Goal: Check status: Check status

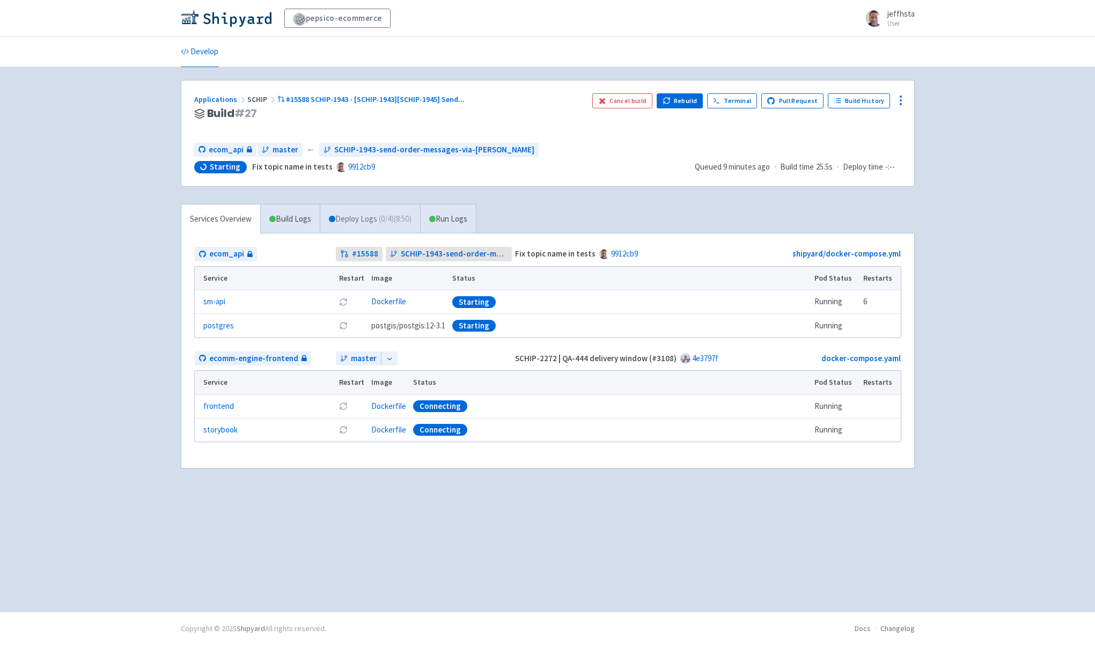
click at [353, 220] on link "Deploy Logs ( 0 / 4 ) (8:50)" at bounding box center [370, 219] width 100 height 30
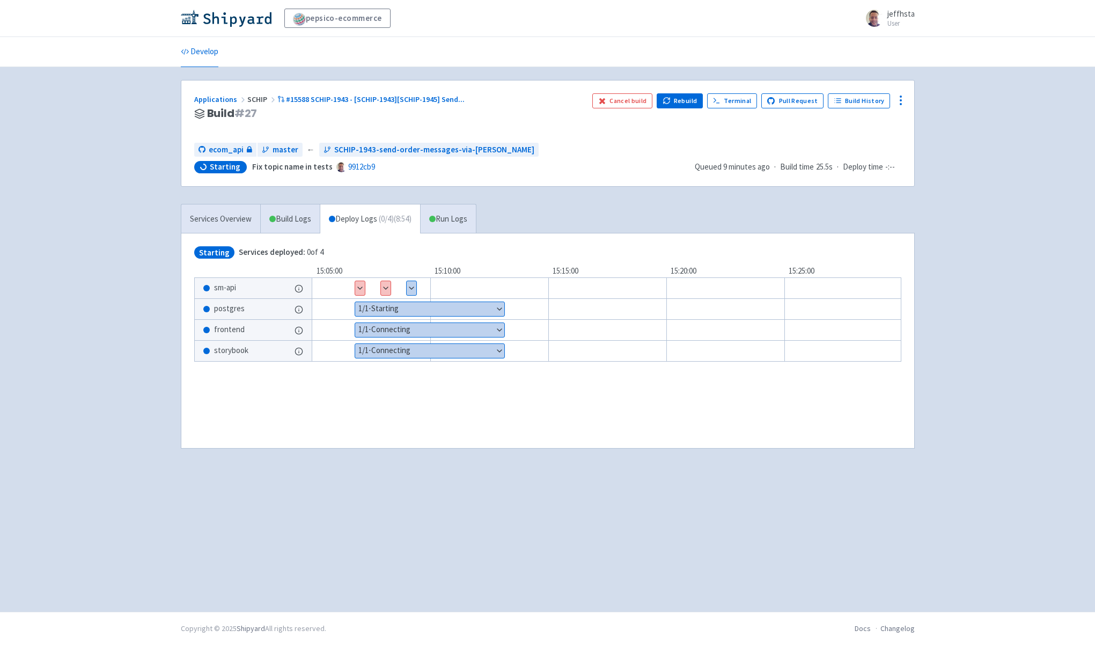
click at [362, 293] on button "Show details" at bounding box center [360, 288] width 10 height 14
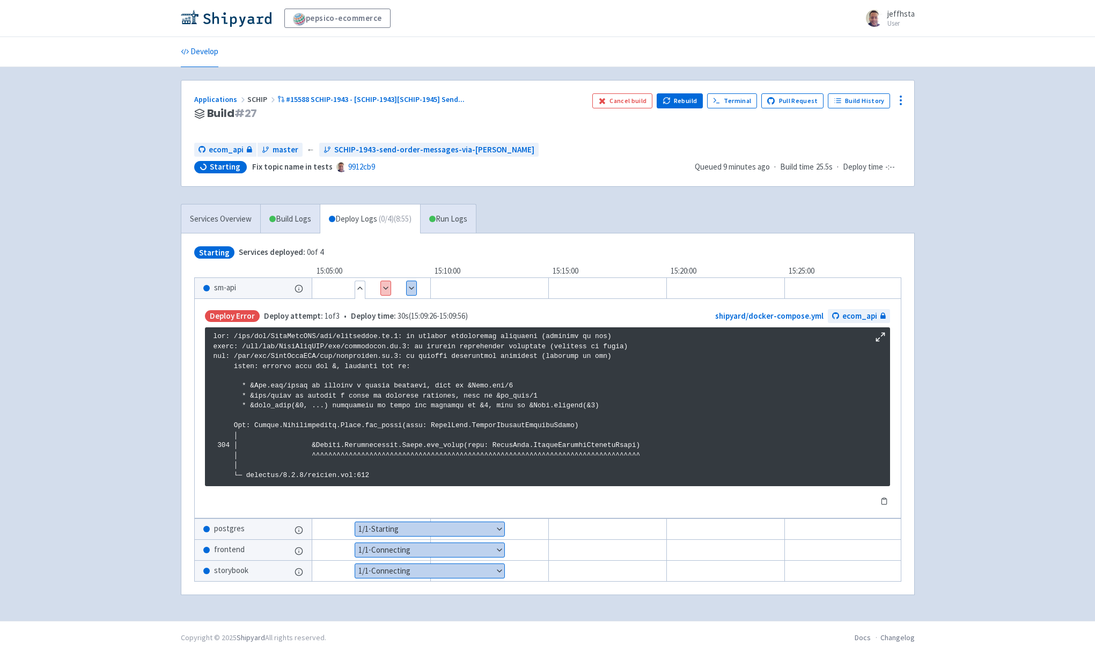
scroll to position [1836, 0]
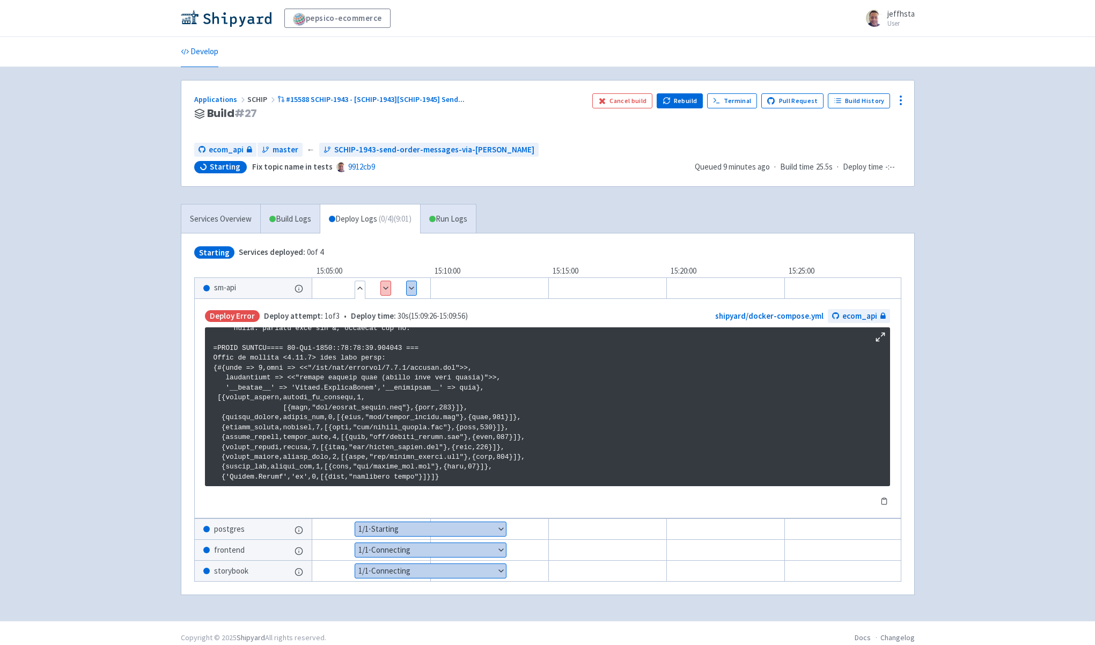
click at [384, 288] on button "Show details" at bounding box center [386, 288] width 10 height 14
click at [411, 290] on button "Show details" at bounding box center [412, 288] width 10 height 14
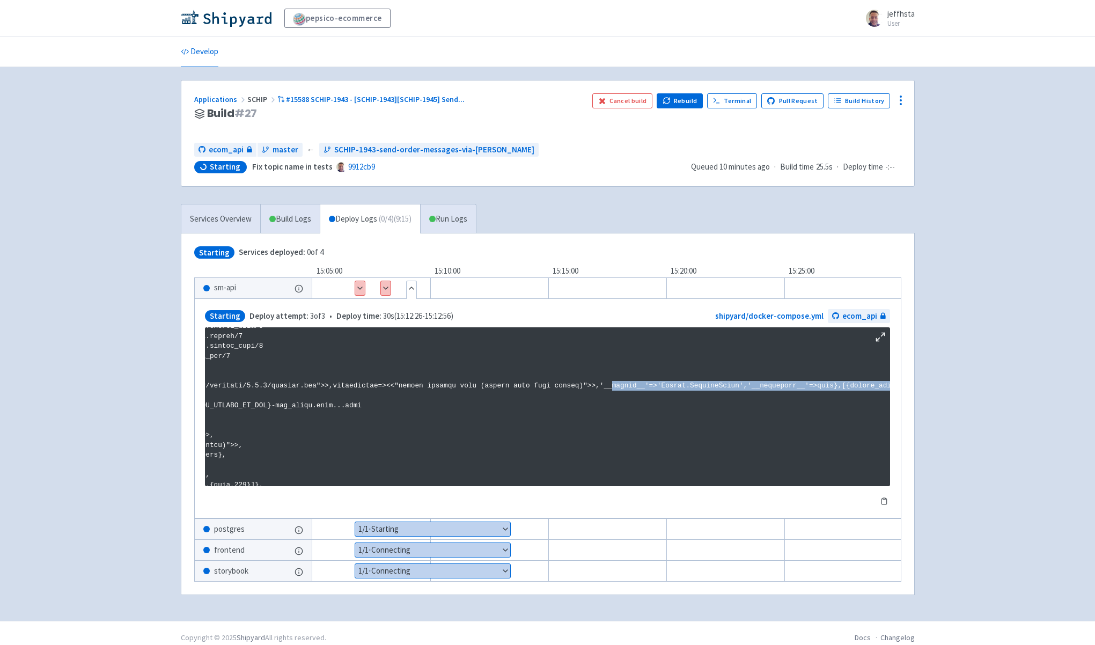
scroll to position [1259, 392]
drag, startPoint x: 869, startPoint y: 386, endPoint x: 888, endPoint y: 387, distance: 18.8
click at [888, 387] on pre at bounding box center [547, 406] width 685 height 159
drag, startPoint x: 834, startPoint y: 385, endPoint x: 881, endPoint y: 386, distance: 46.7
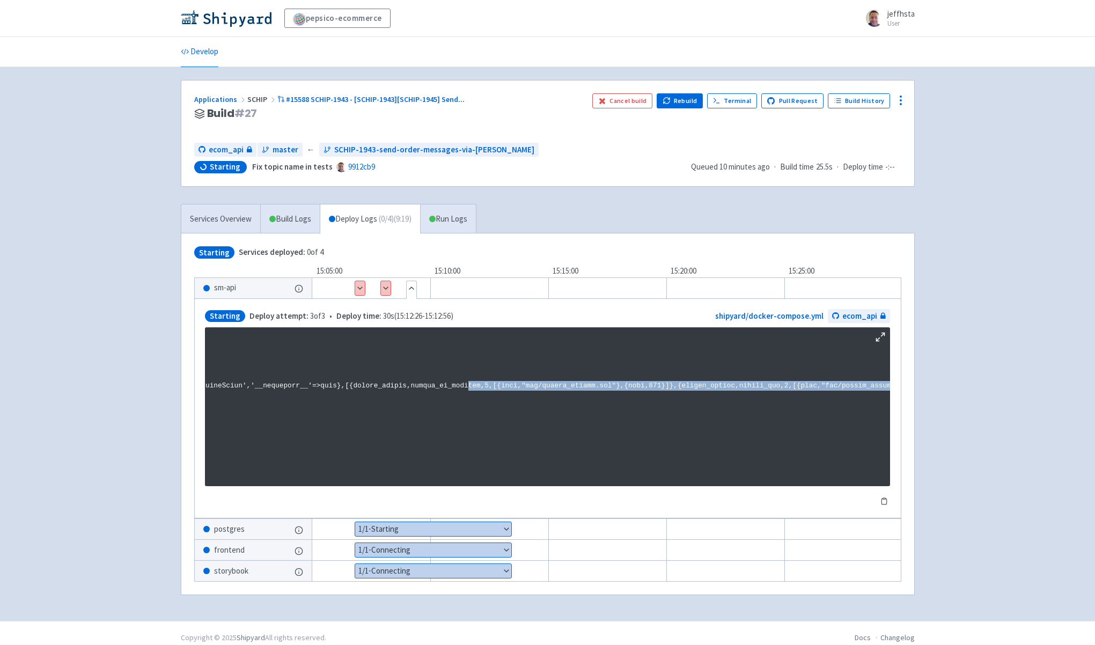
drag, startPoint x: 782, startPoint y: 482, endPoint x: 359, endPoint y: 489, distance: 422.2
click at [359, 489] on div "Maximize log window Copy to clipboard" at bounding box center [547, 417] width 685 height 180
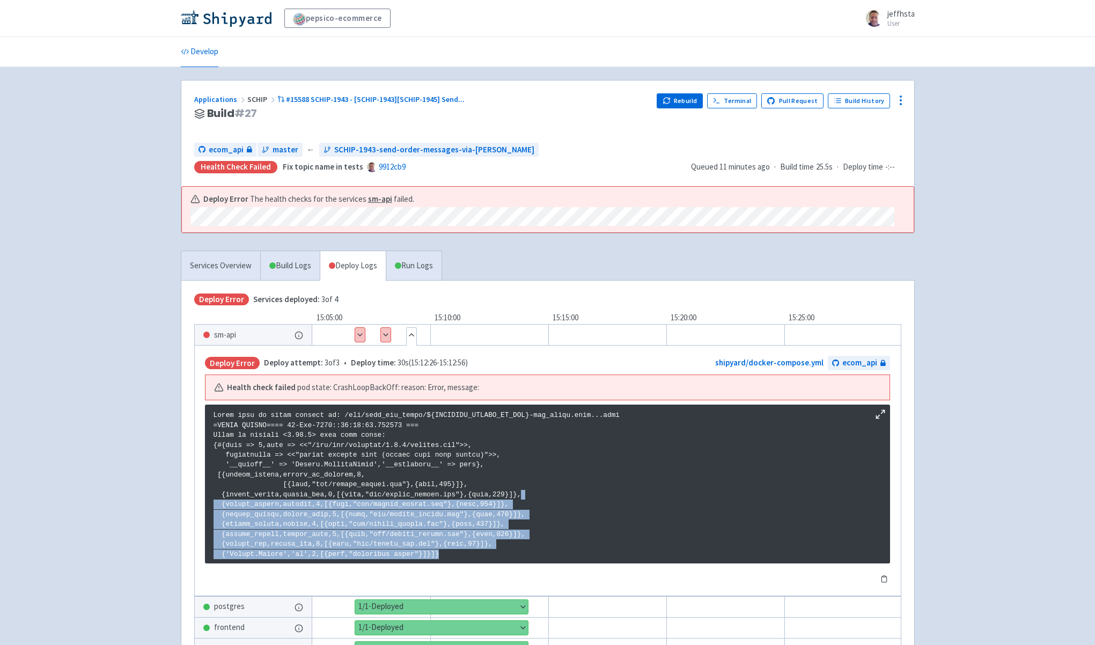
scroll to position [1340, 0]
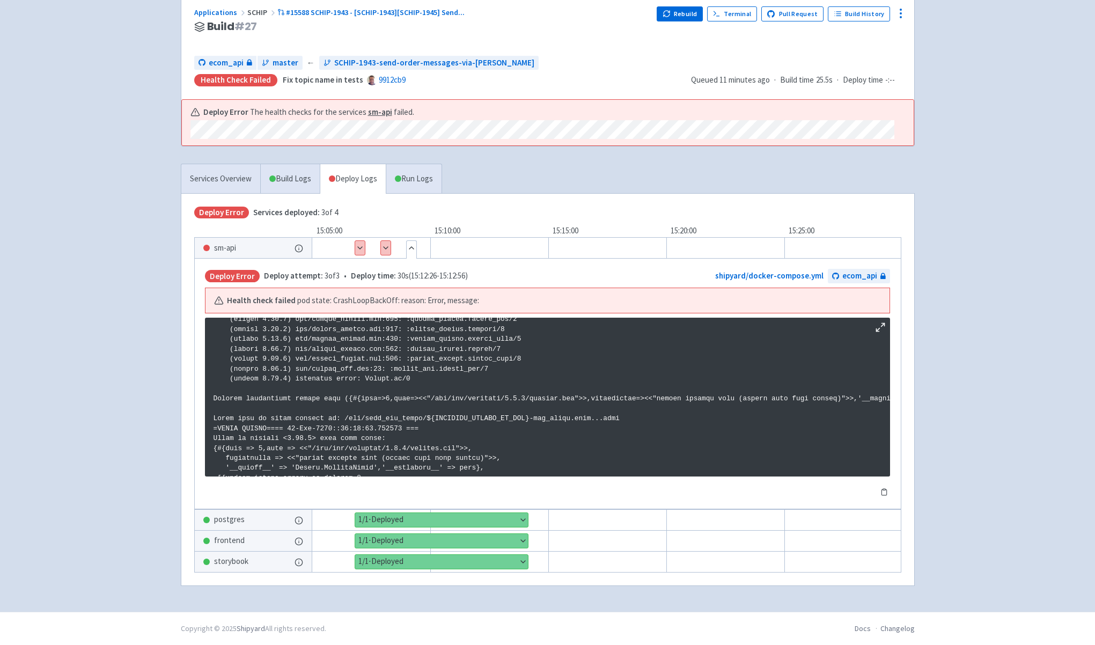
scroll to position [1233, 0]
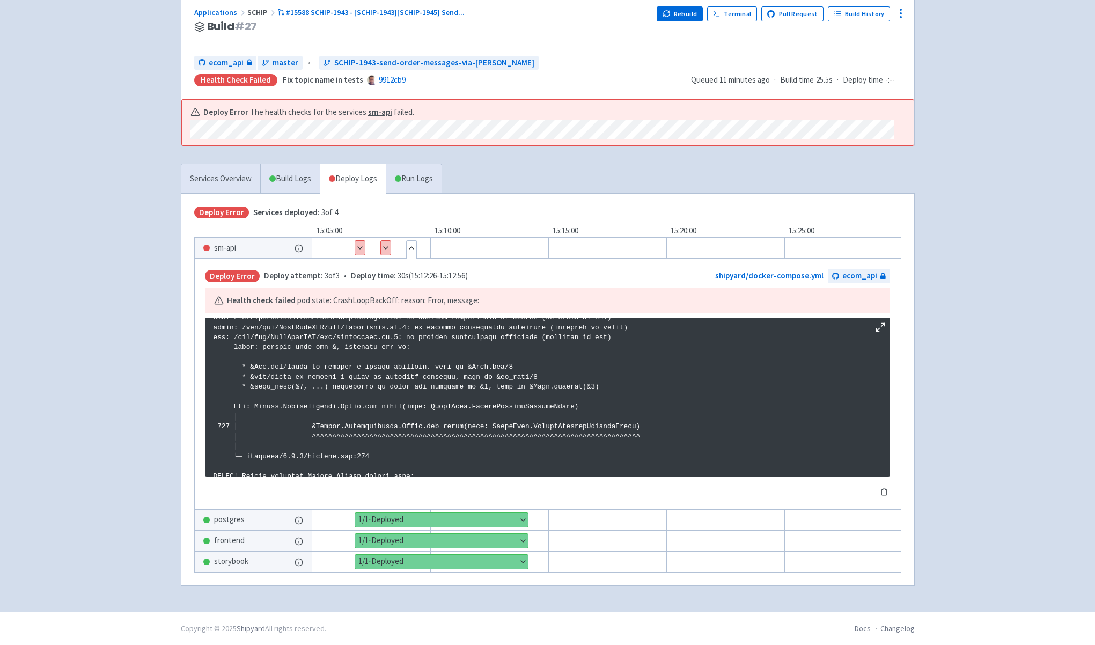
scroll to position [1043, 0]
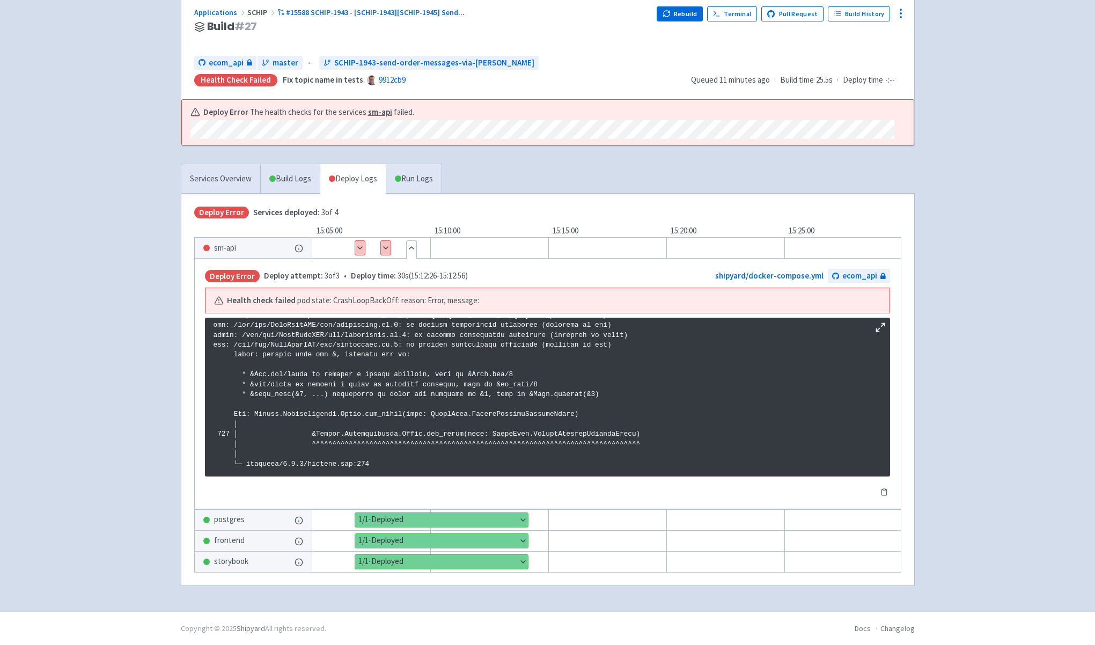
click at [444, 409] on p at bounding box center [547, 17] width 668 height 1477
click at [523, 412] on p at bounding box center [547, 17] width 668 height 1477
click at [596, 414] on p at bounding box center [547, 17] width 668 height 1477
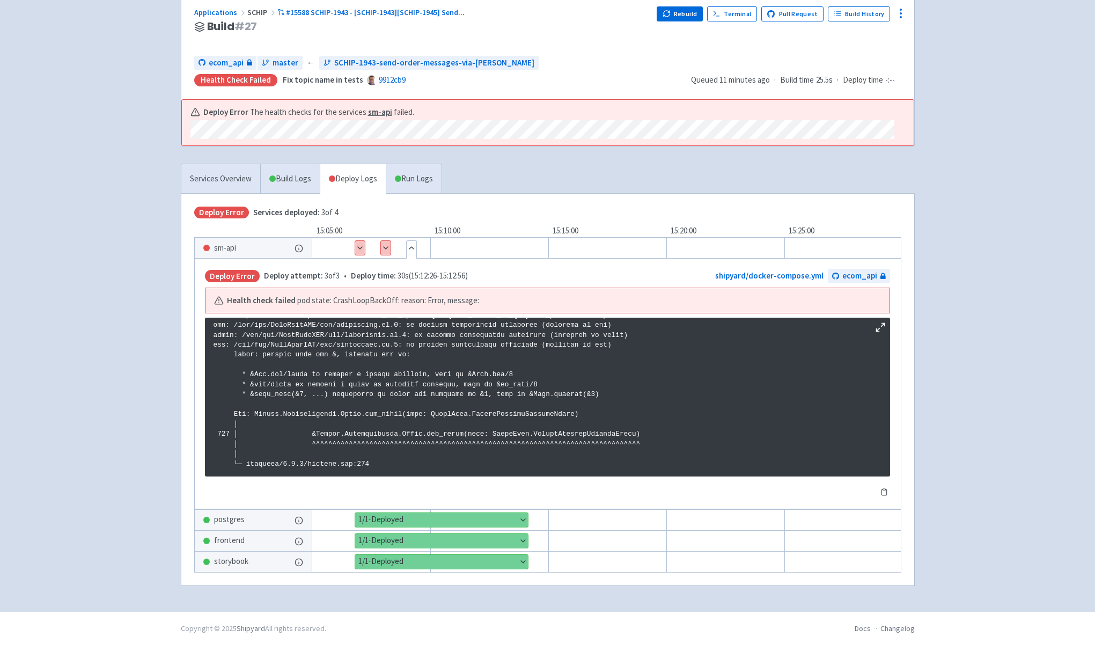
click at [530, 415] on p at bounding box center [547, 17] width 668 height 1477
click at [538, 410] on p at bounding box center [547, 17] width 668 height 1477
drag, startPoint x: 432, startPoint y: 411, endPoint x: 576, endPoint y: 413, distance: 144.3
click at [576, 413] on p at bounding box center [547, 17] width 668 height 1477
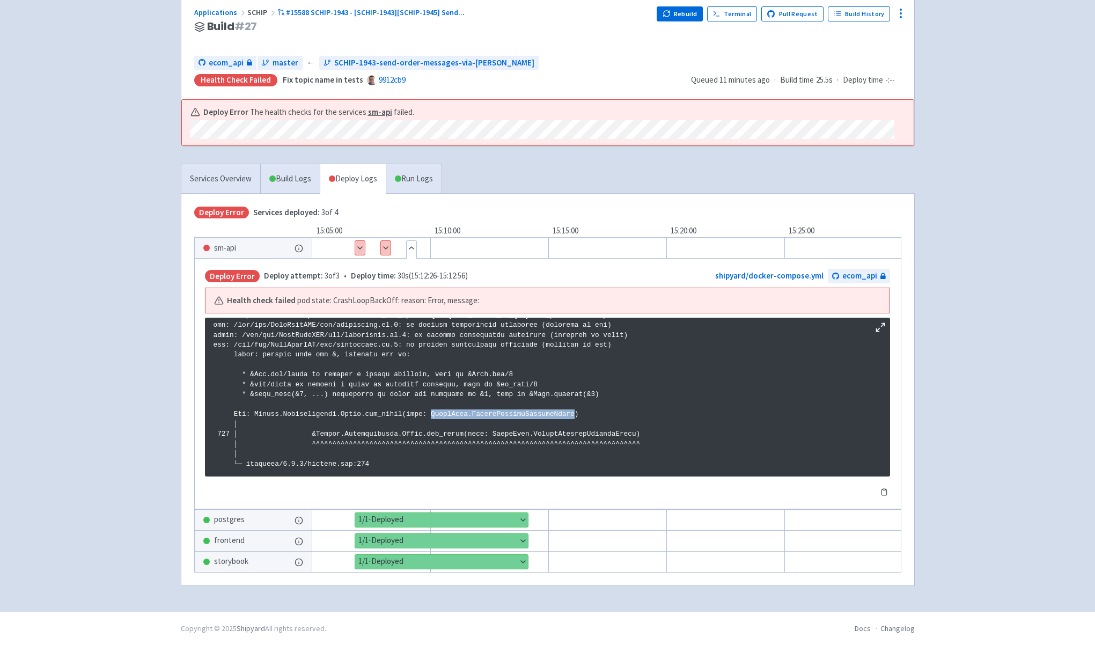
copy p "EventHubs.LegacyChannelAdvisorToken"
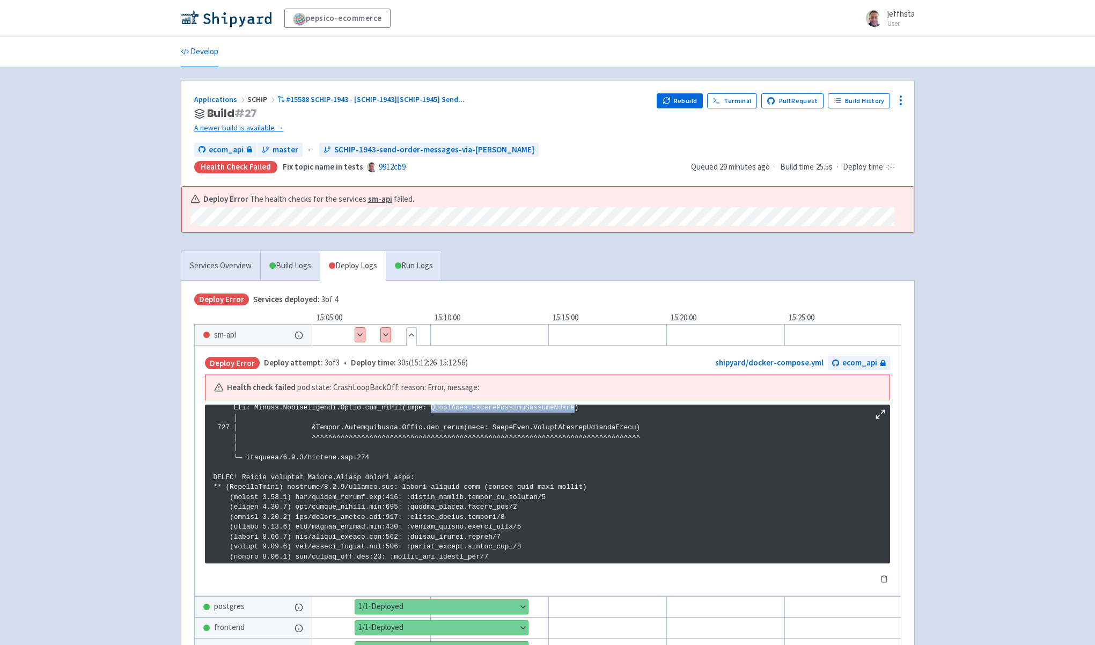
scroll to position [1136, 0]
click at [106, 48] on div "Develop" at bounding box center [547, 52] width 1095 height 30
click at [47, 128] on div "pepsico-ecommerce jeffhsta User Profile Sign out Develop #" at bounding box center [547, 349] width 1095 height 698
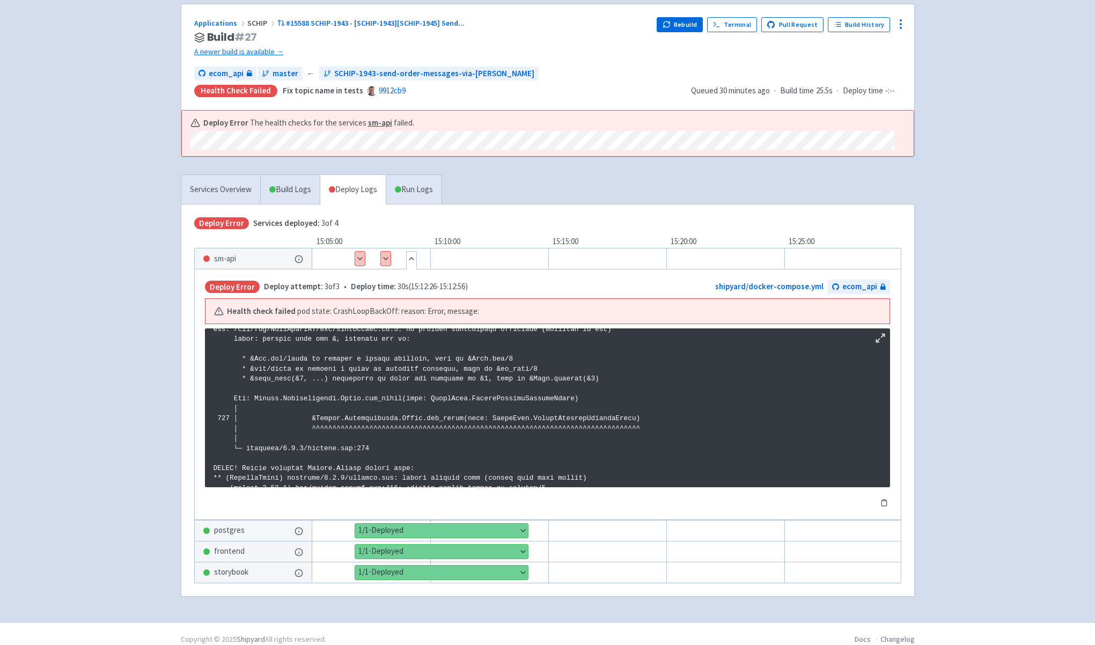
scroll to position [1038, 0]
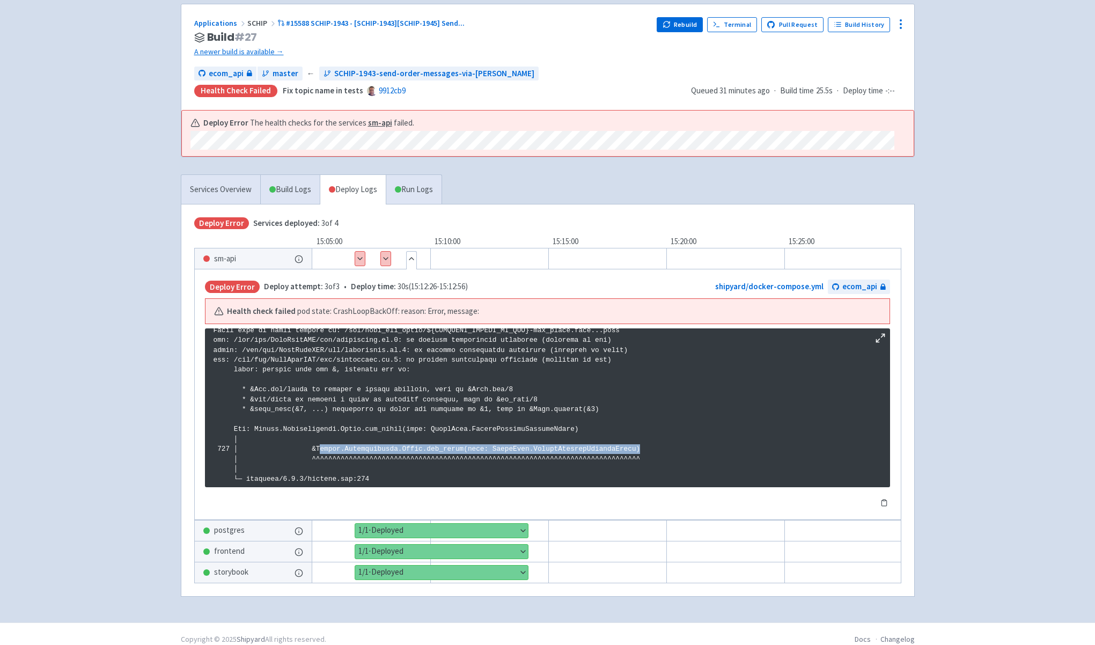
drag, startPoint x: 319, startPoint y: 448, endPoint x: 647, endPoint y: 448, distance: 328.3
click at [647, 448] on p at bounding box center [547, 32] width 668 height 1477
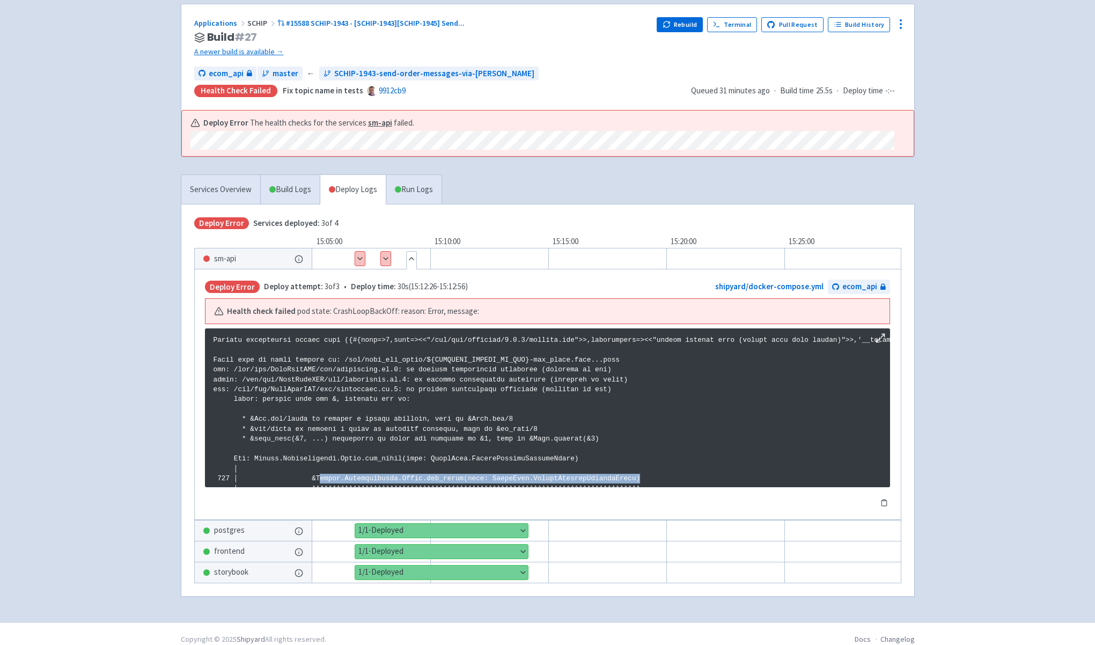
scroll to position [1005, 0]
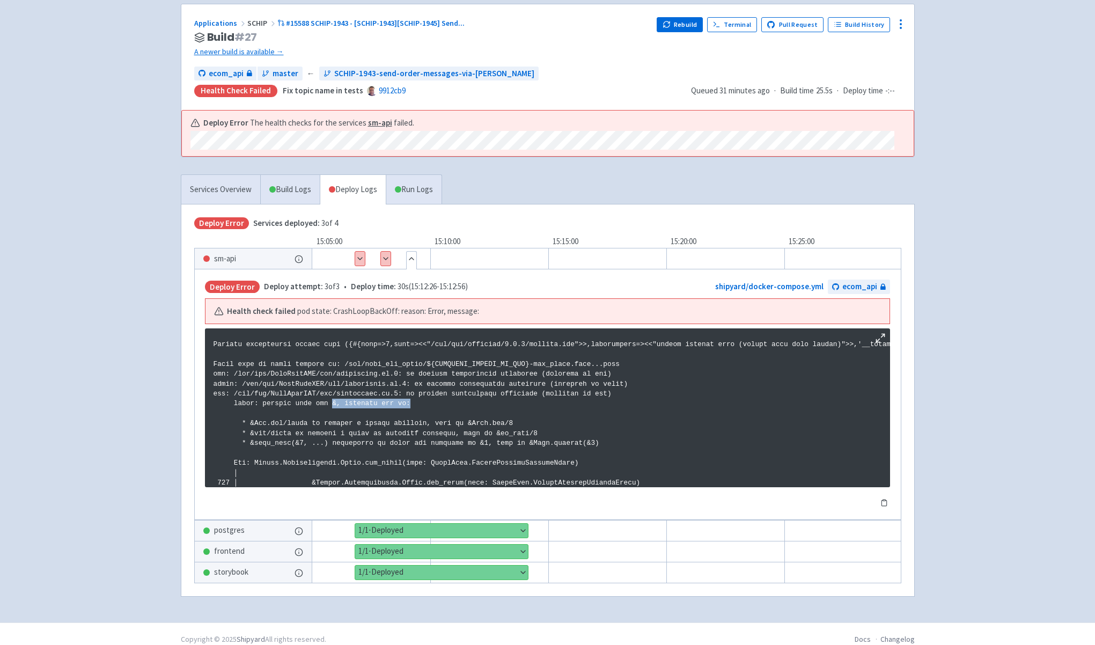
drag, startPoint x: 333, startPoint y: 403, endPoint x: 415, endPoint y: 406, distance: 82.1
click at [415, 406] on p at bounding box center [547, 66] width 668 height 1477
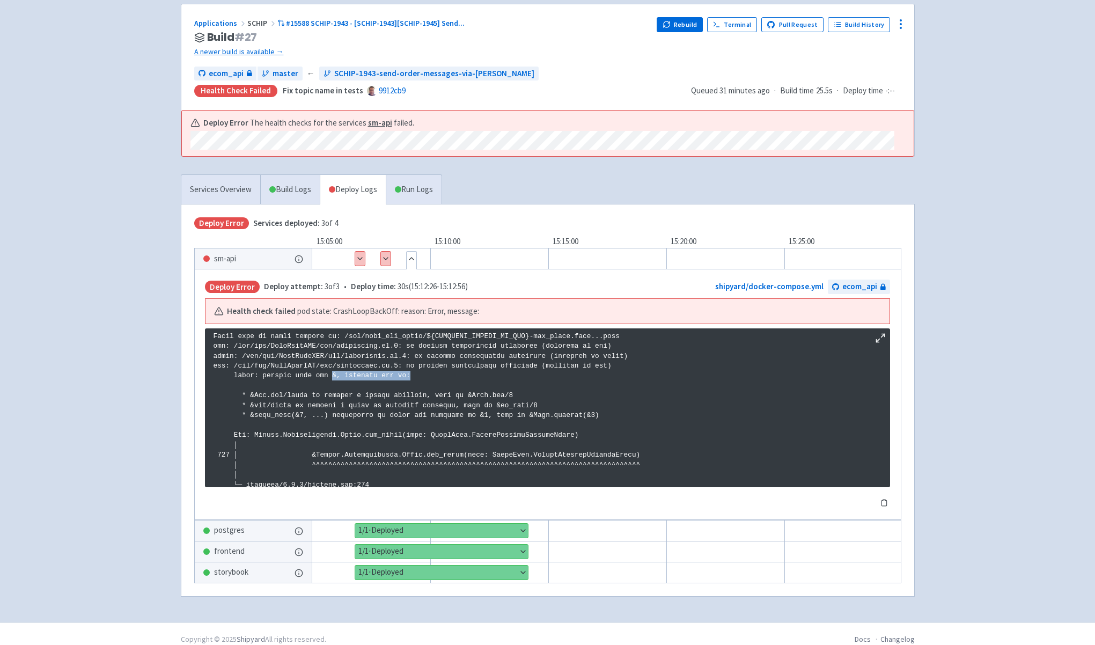
scroll to position [1064, 0]
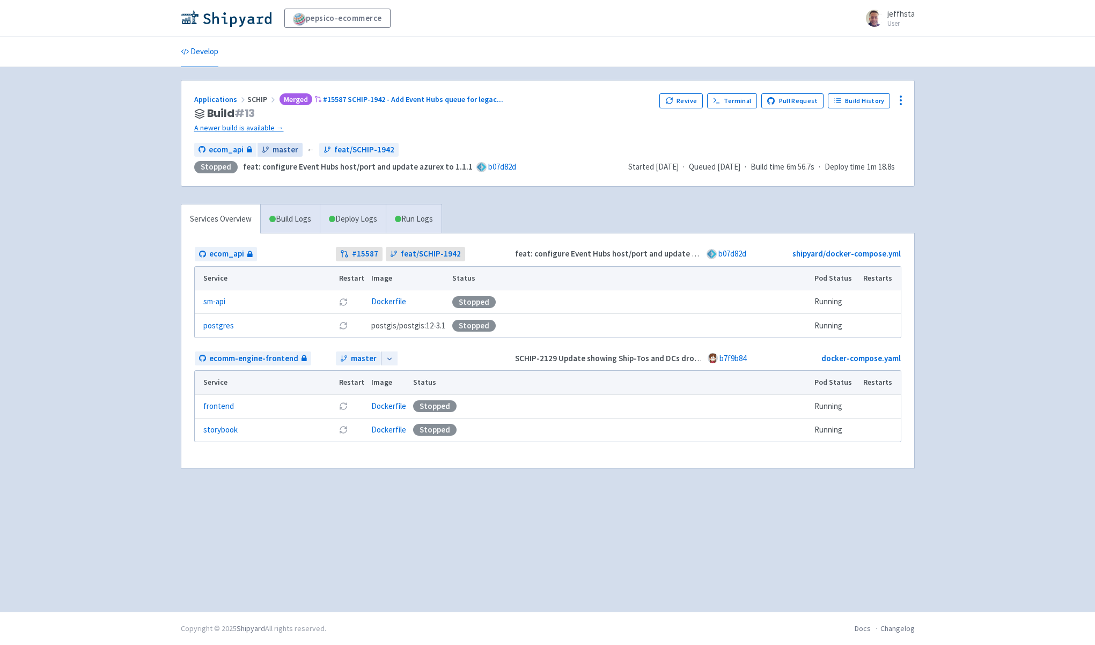
click at [272, 152] on span "master" at bounding box center [285, 150] width 26 height 12
click at [220, 149] on span "ecom_api" at bounding box center [226, 150] width 35 height 12
click at [216, 20] on img at bounding box center [226, 18] width 91 height 17
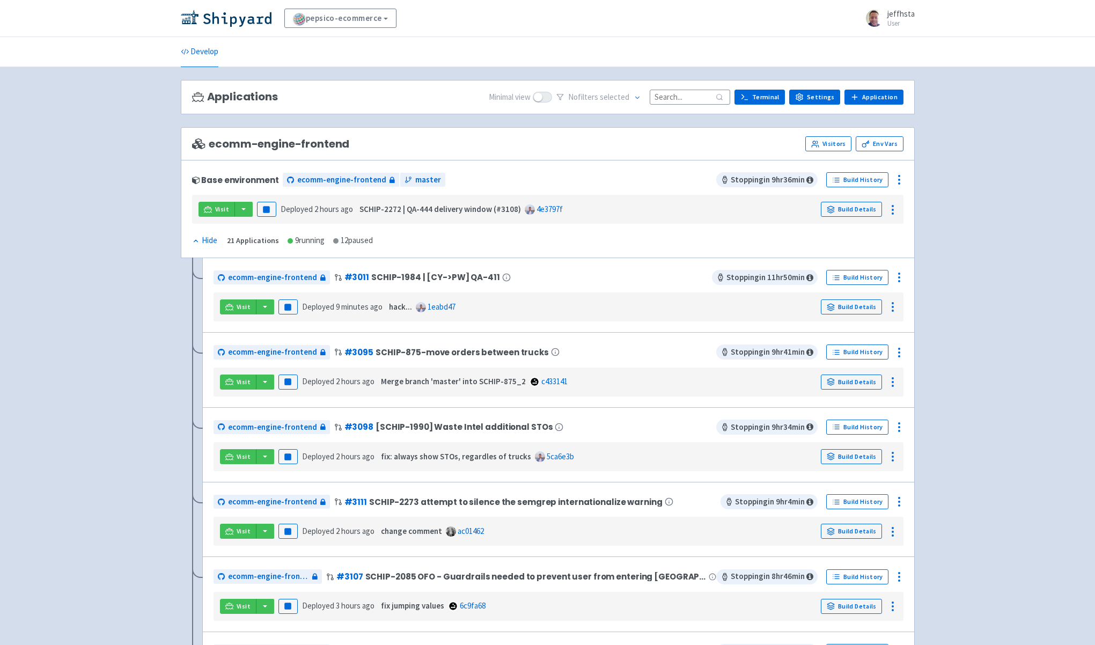
click at [675, 99] on input at bounding box center [690, 97] width 80 height 14
type input "ecomm"
click at [729, 95] on input "ecomm" at bounding box center [690, 97] width 80 height 14
click at [670, 97] on input at bounding box center [690, 97] width 80 height 14
click at [682, 99] on input at bounding box center [690, 97] width 80 height 14
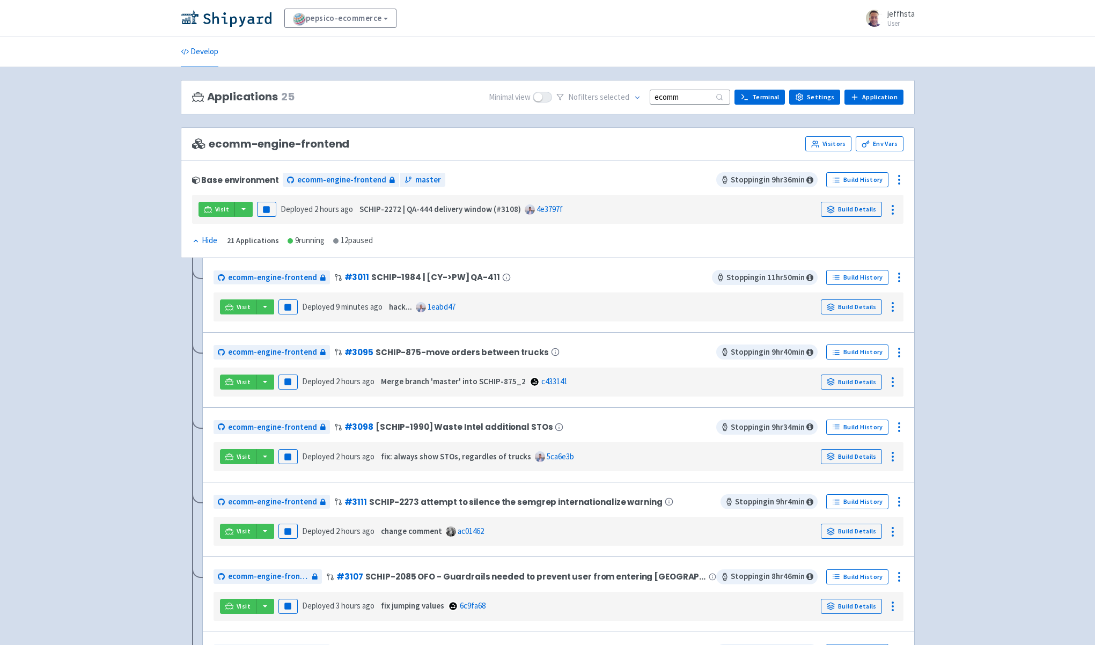
type input "ecomm"
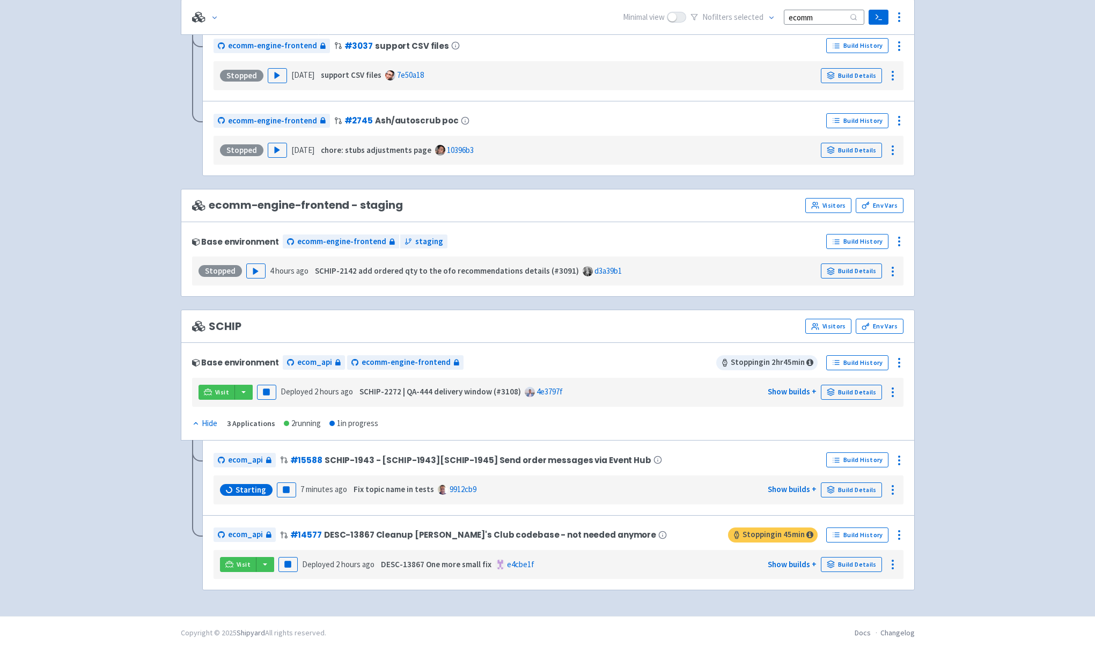
scroll to position [1582, 0]
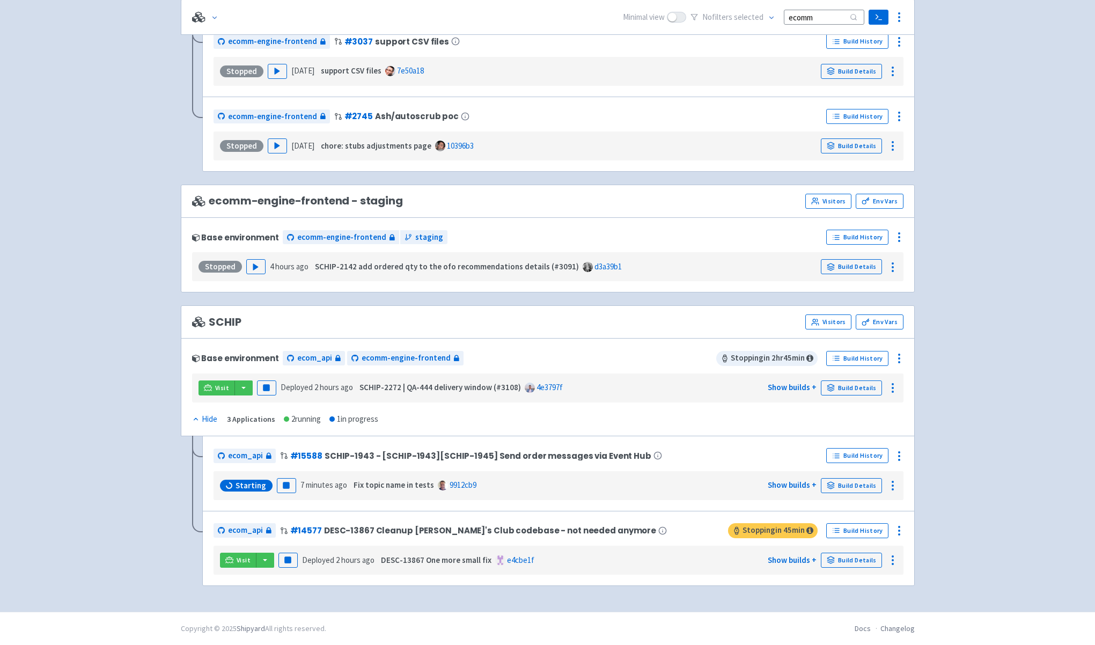
click at [220, 323] on span "SCHIP" at bounding box center [216, 322] width 49 height 12
click at [828, 487] on icon at bounding box center [831, 485] width 8 height 8
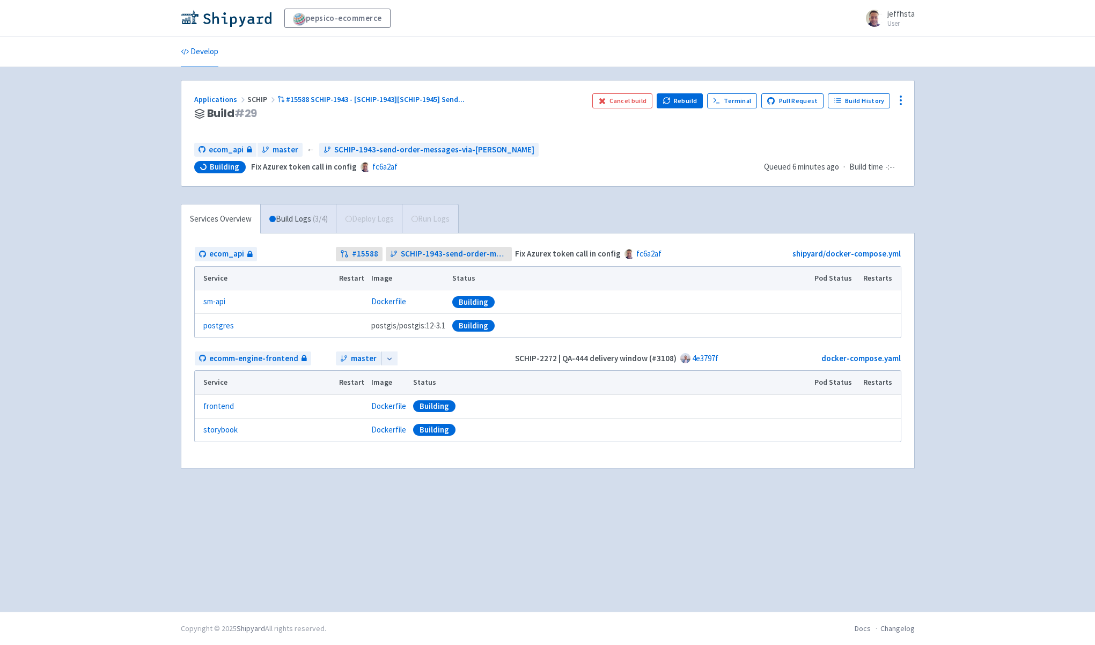
click at [578, 526] on div "Applications SCHIP #15588 SCHIP-1943 - [SCHIP-1943][SCHIP-1945] Send ... Build …" at bounding box center [548, 339] width 734 height 519
click at [286, 215] on link "Build Logs ( 3 / 4 )" at bounding box center [299, 219] width 76 height 30
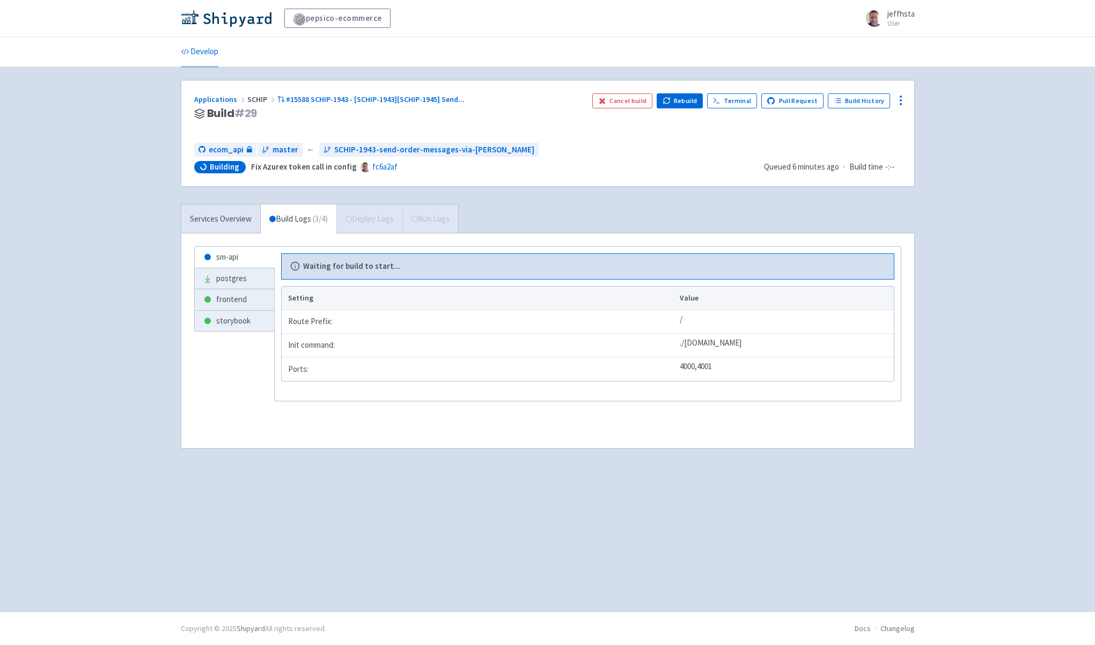
click at [440, 270] on div "Waiting for build to start..." at bounding box center [587, 266] width 595 height 12
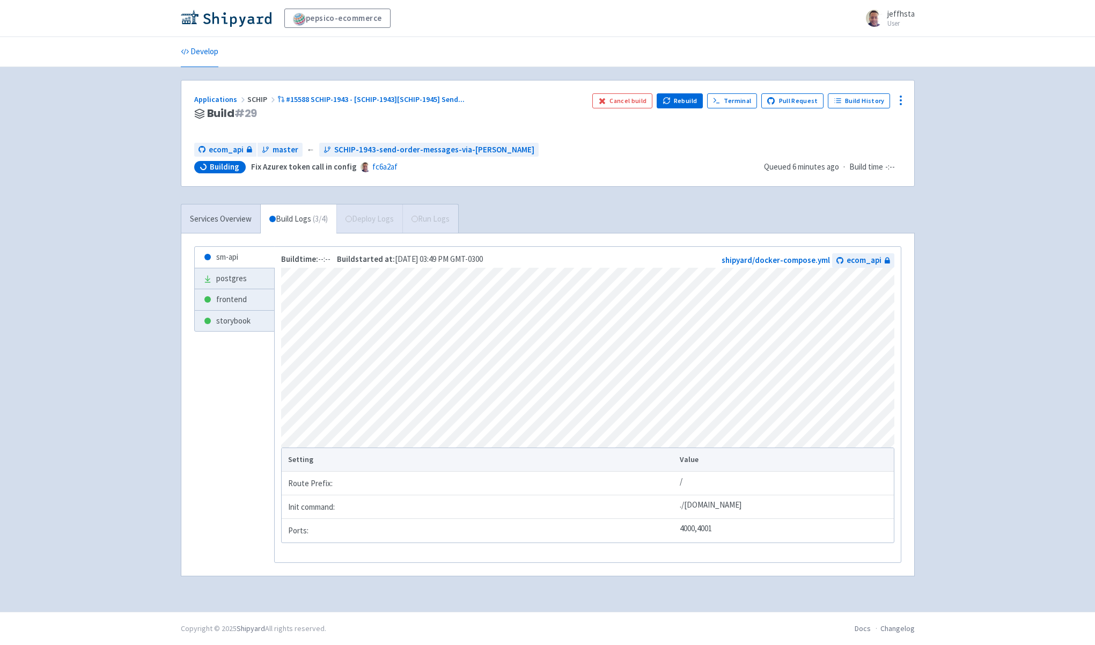
click at [1036, 250] on div "pepsico-ecommerce jeffhsta User Profile Sign out Develop #" at bounding box center [547, 305] width 1095 height 611
drag, startPoint x: 894, startPoint y: 400, endPoint x: 895, endPoint y: 424, distance: 24.2
click at [895, 424] on div "Build time: --:-- Build started at: [DATE] 03:49 PM GMT-0300 shipyard/docker-co…" at bounding box center [587, 404] width 627 height 316
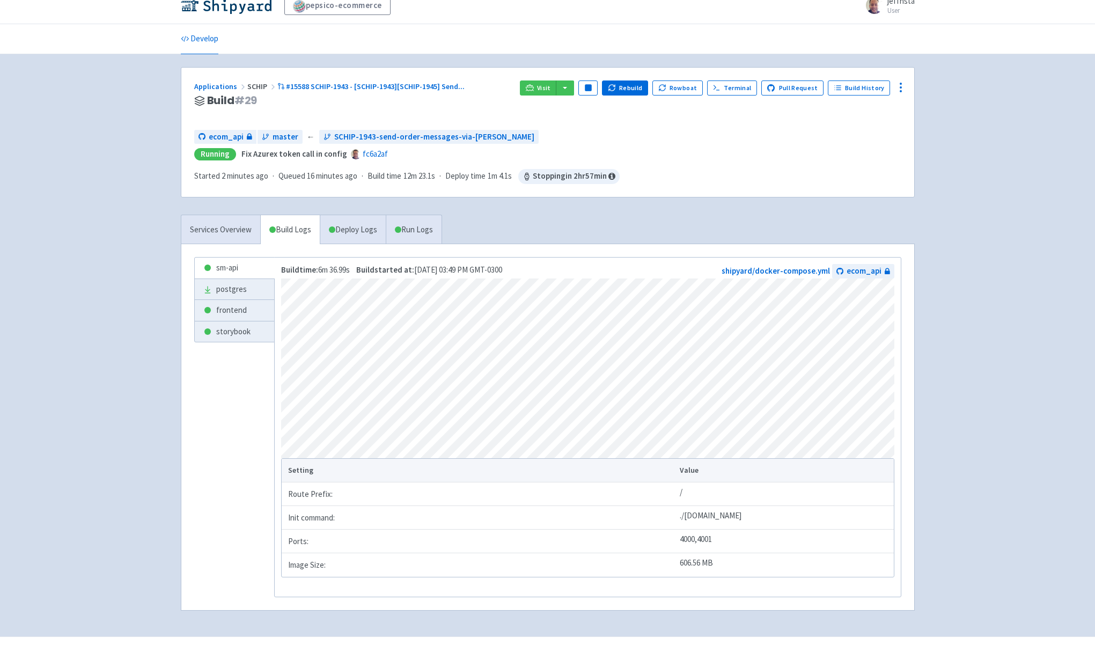
scroll to position [42, 0]
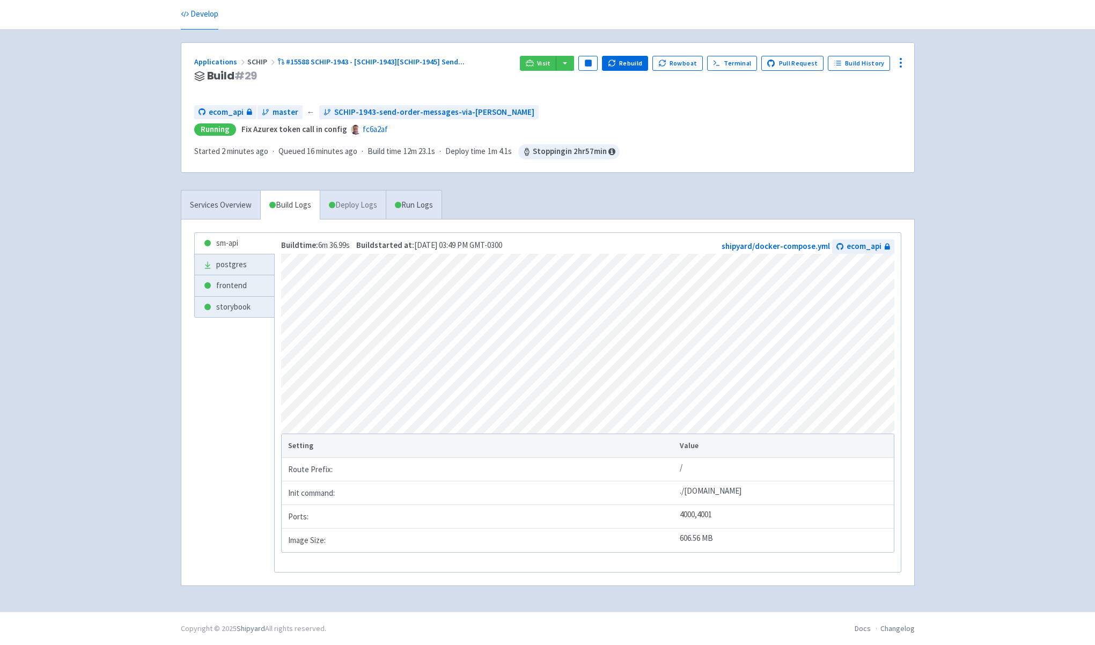
click at [366, 205] on link "Deploy Logs" at bounding box center [353, 205] width 66 height 30
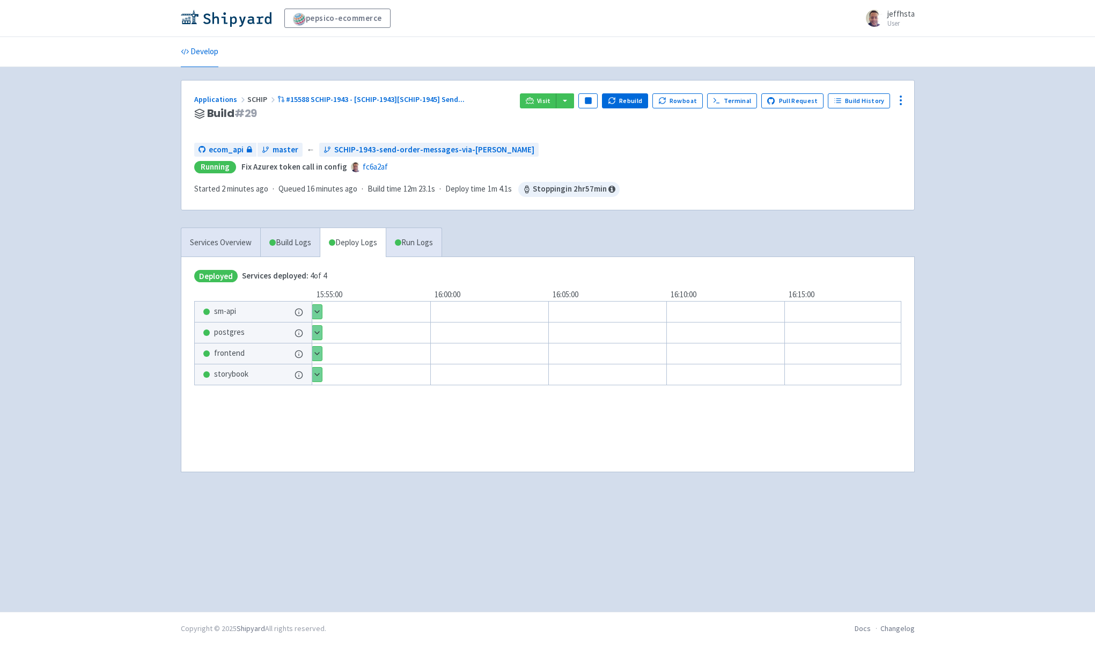
click at [320, 309] on button "Show details" at bounding box center [317, 312] width 10 height 14
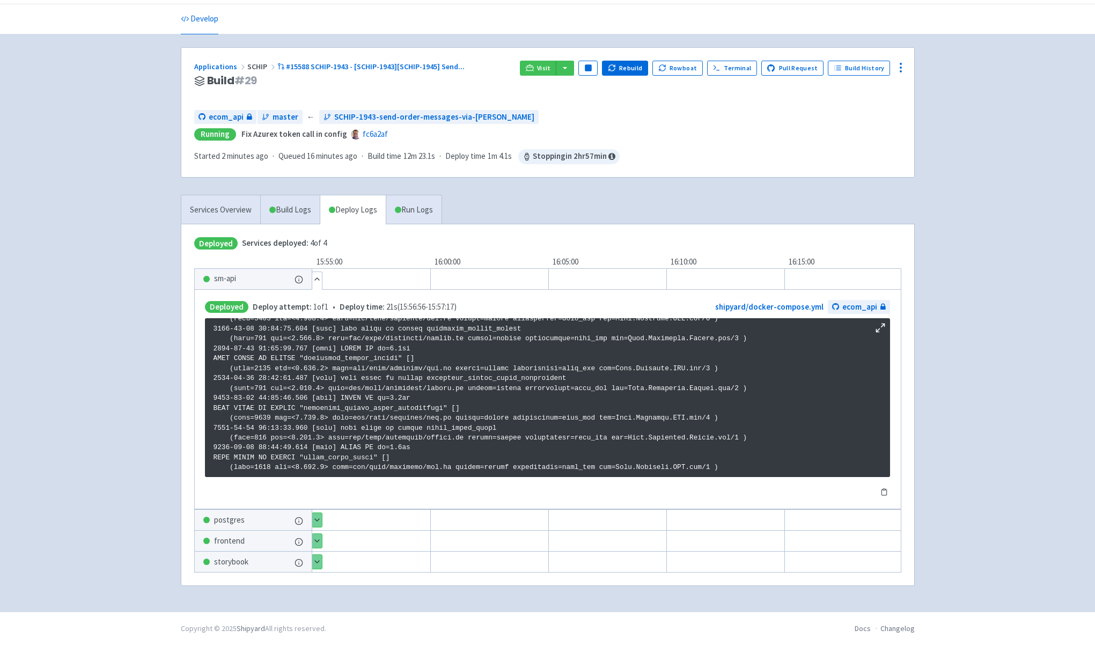
scroll to position [36, 0]
click at [421, 206] on link "Run Logs" at bounding box center [414, 210] width 56 height 30
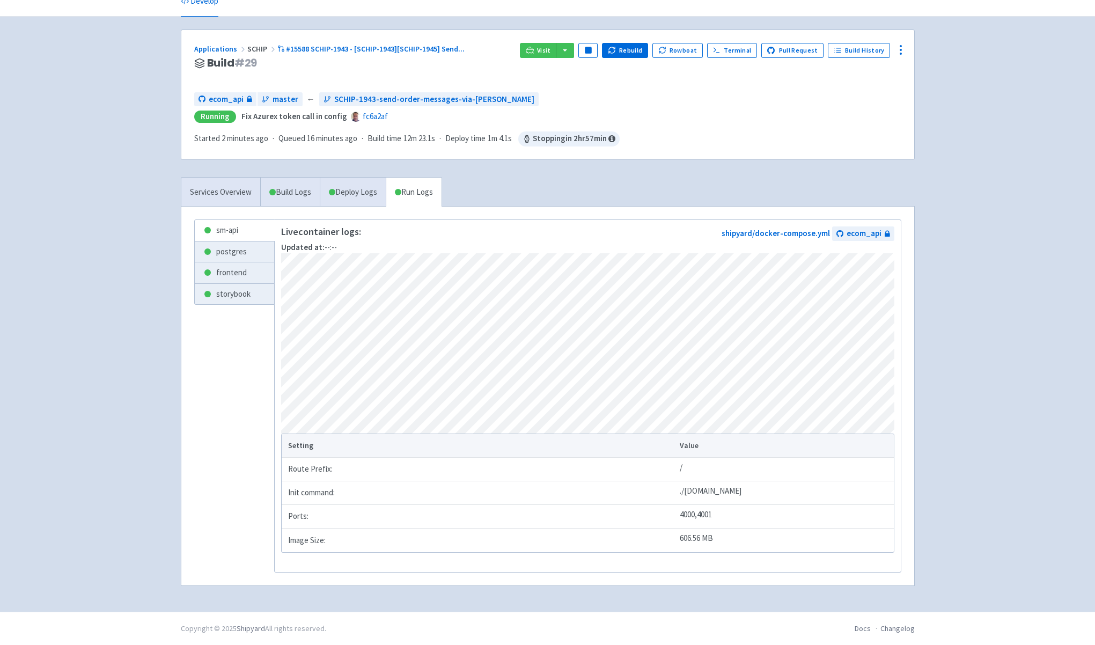
scroll to position [55, 0]
